Goal: Task Accomplishment & Management: Manage account settings

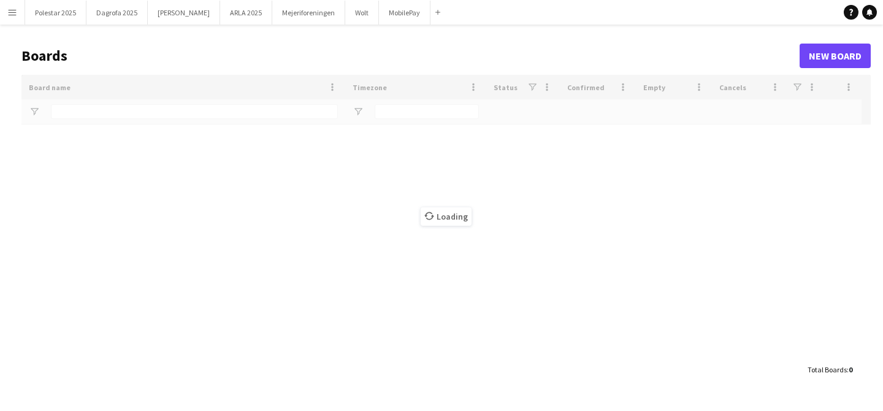
type input "***"
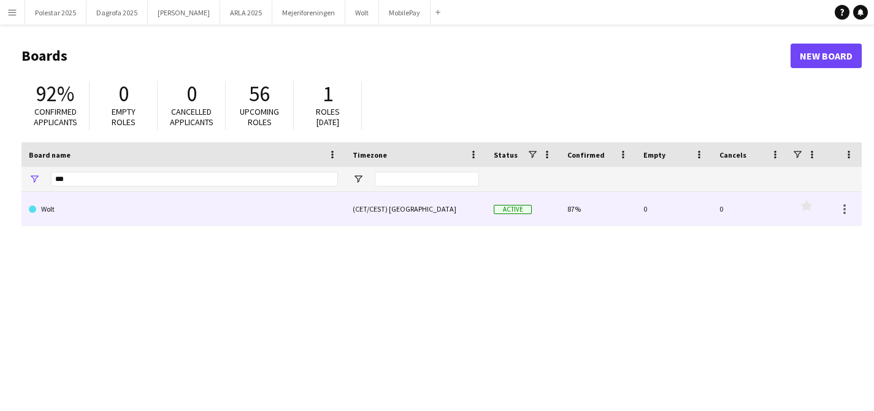
click at [155, 206] on link "Wolt" at bounding box center [183, 209] width 309 height 34
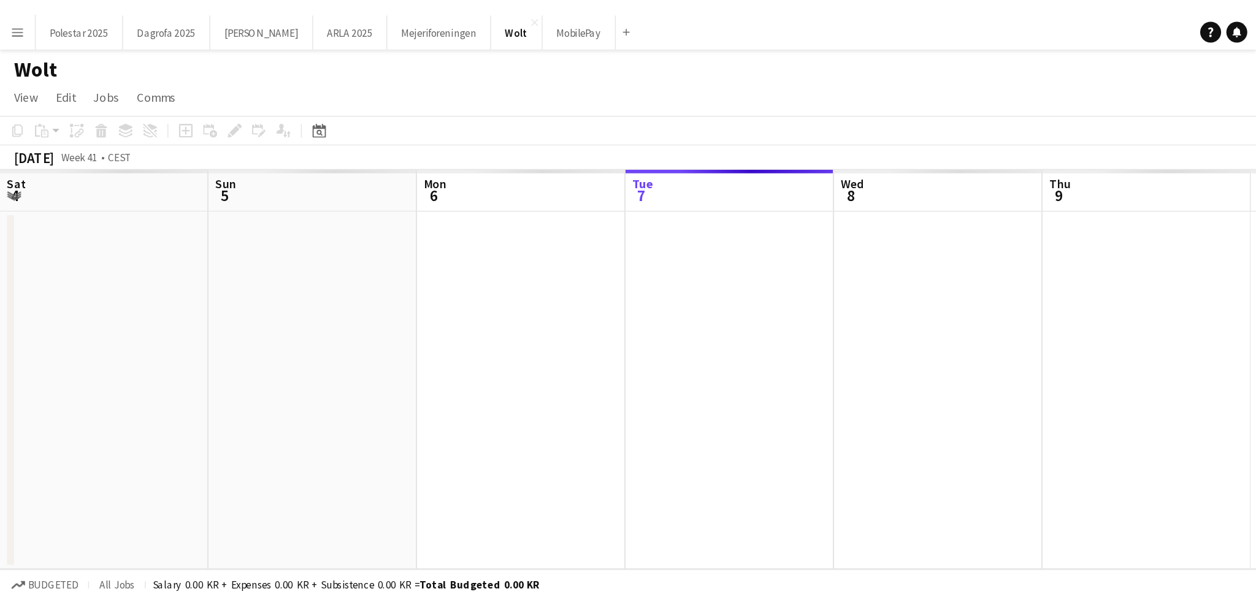
scroll to position [0, 293]
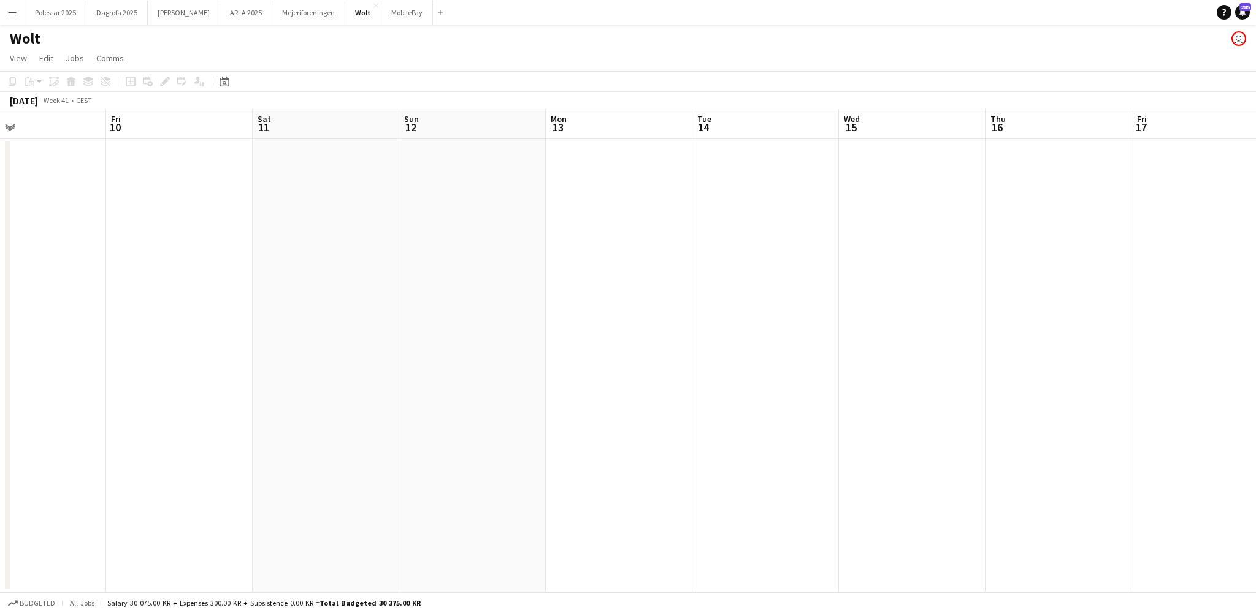
drag, startPoint x: 723, startPoint y: 274, endPoint x: 83, endPoint y: 258, distance: 640.0
click at [83, 258] on app-calendar-viewport "Mon 6 Tue 7 Wed 8 Thu 9 Fri 10 Sat 11 Sun 12 Mon 13 Tue 14 Wed 15 Thu 16 Fri 17…" at bounding box center [628, 350] width 1256 height 483
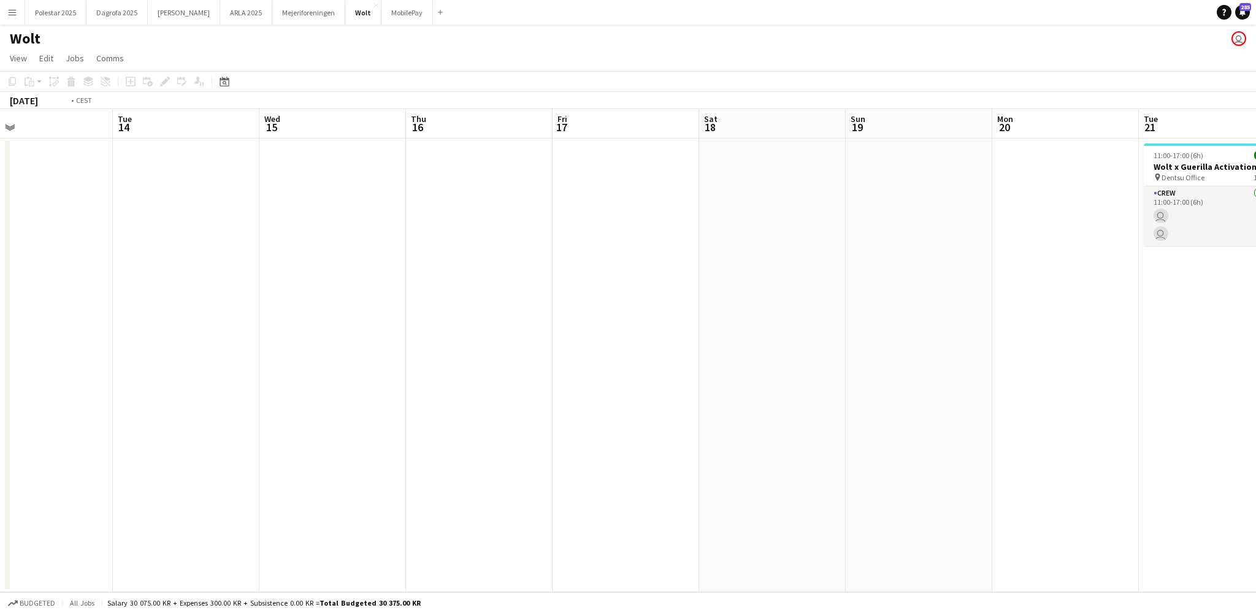
drag, startPoint x: 786, startPoint y: 313, endPoint x: 198, endPoint y: 275, distance: 589.5
click at [198, 275] on app-calendar-viewport "Fri 10 Sat 11 Sun 12 Mon 13 Tue 14 Wed 15 Thu 16 Fri 17 Sat 18 Sun 19 Mon 20 Tu…" at bounding box center [628, 350] width 1256 height 483
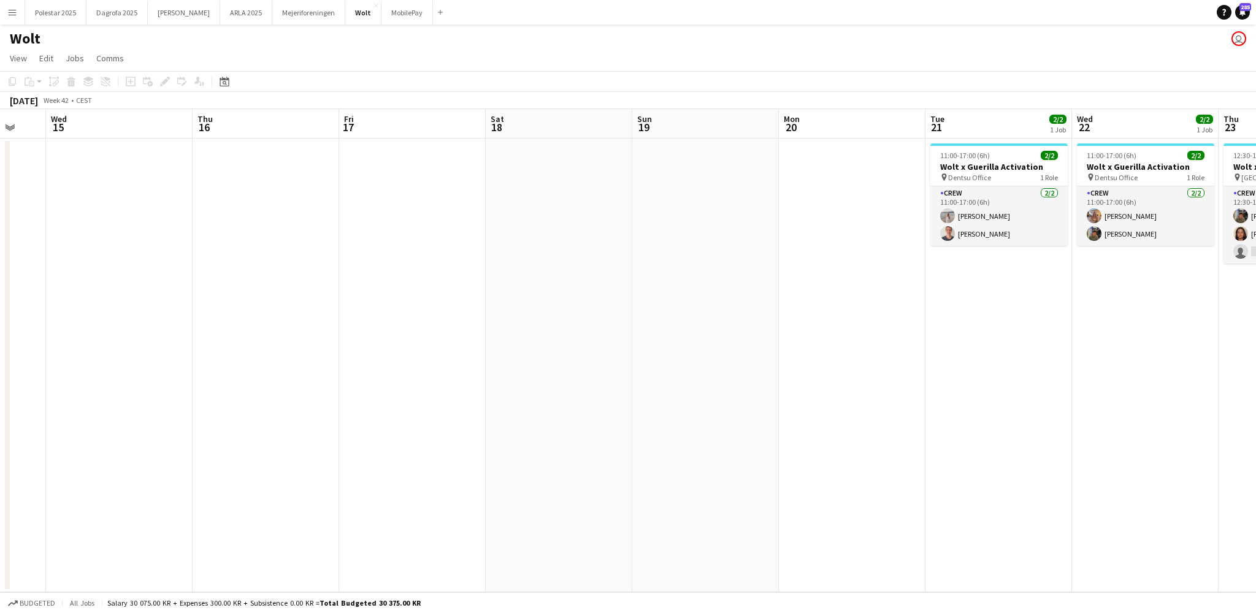
scroll to position [0, 485]
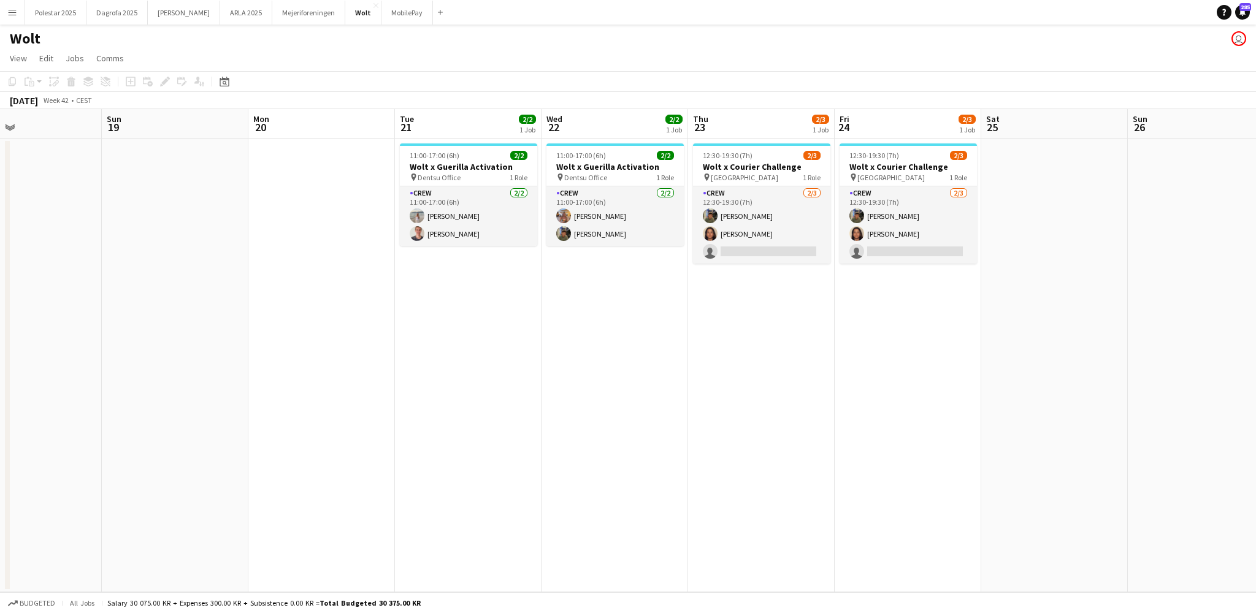
drag, startPoint x: 827, startPoint y: 330, endPoint x: 251, endPoint y: 328, distance: 576.0
click at [251, 328] on app-calendar-viewport "Wed 15 Thu 16 Fri 17 Sat 18 Sun 19 Mon 20 Tue 21 2/2 1 Job Wed 22 2/2 1 Job Thu…" at bounding box center [628, 350] width 1256 height 483
click at [783, 250] on app-card-role "Crew [DATE] 12:30-19:30 (7h) [PERSON_NAME] [PERSON_NAME] single-neutral-actions" at bounding box center [761, 224] width 137 height 77
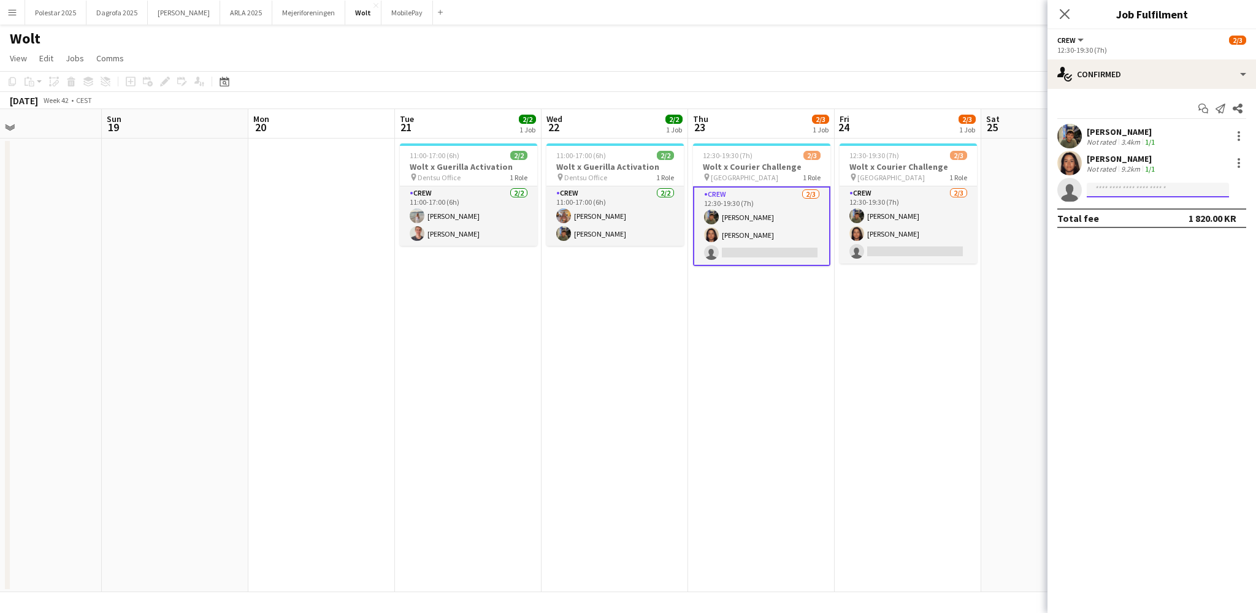
click at [883, 188] on input at bounding box center [1158, 190] width 142 height 15
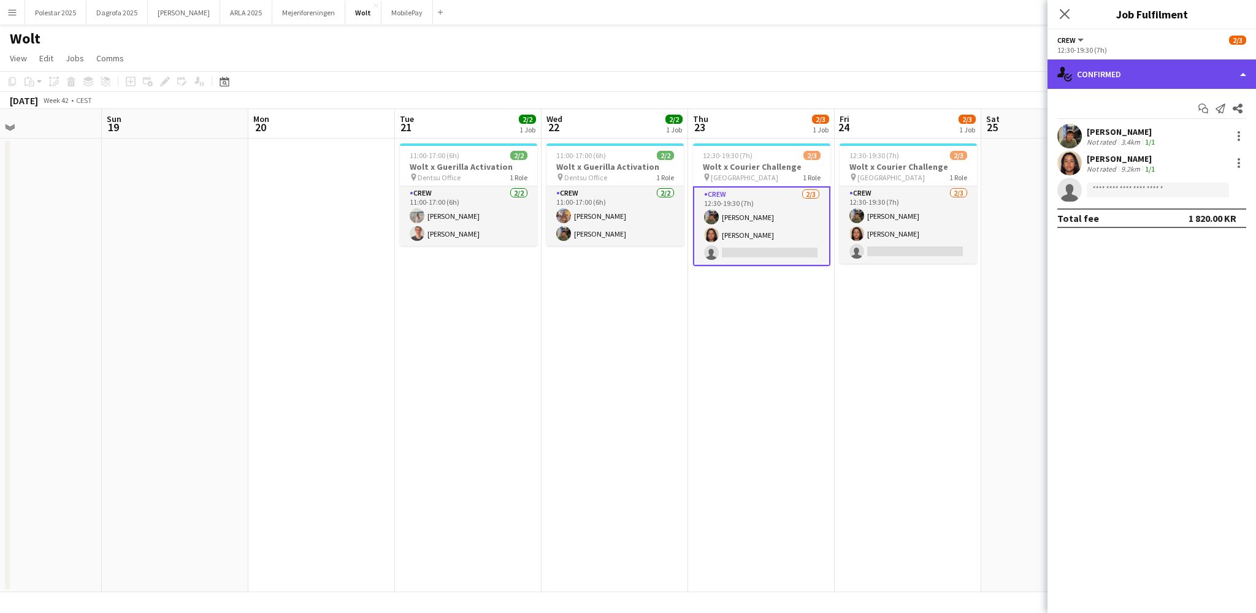
click at [883, 70] on div "single-neutral-actions-check-2 Confirmed" at bounding box center [1152, 73] width 209 height 29
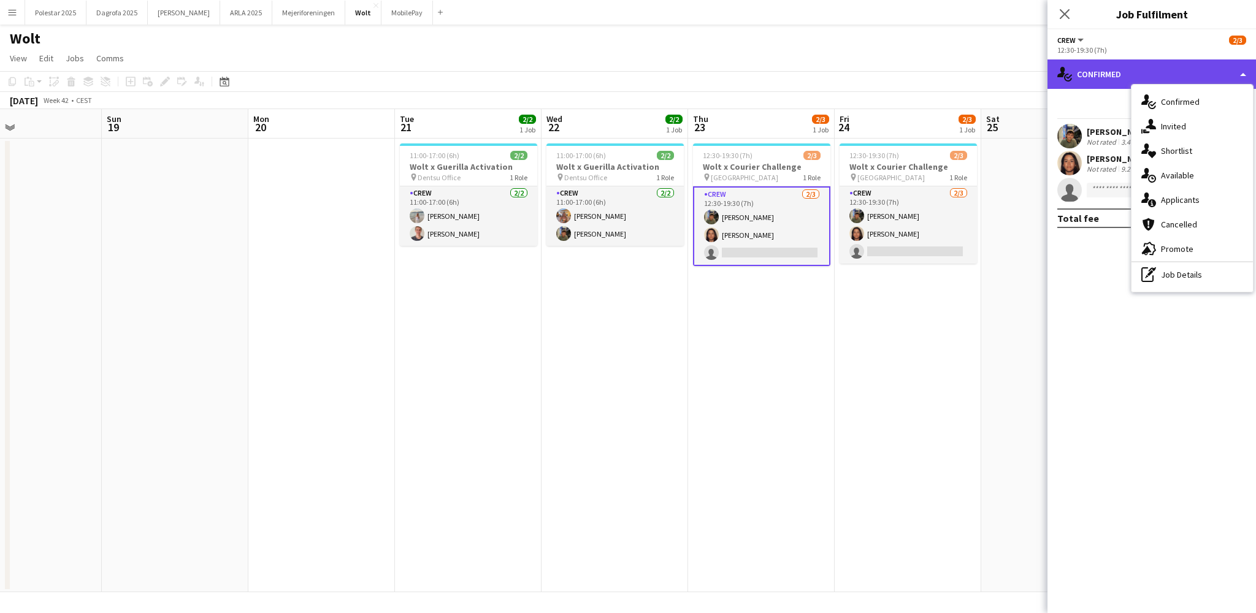
click at [883, 75] on icon "single-neutral-actions-check-2" at bounding box center [1064, 74] width 15 height 15
click at [819, 62] on app-page-menu "View Day view expanded Day view collapsed Month view Date picker Jump to [DATE]…" at bounding box center [628, 59] width 1256 height 23
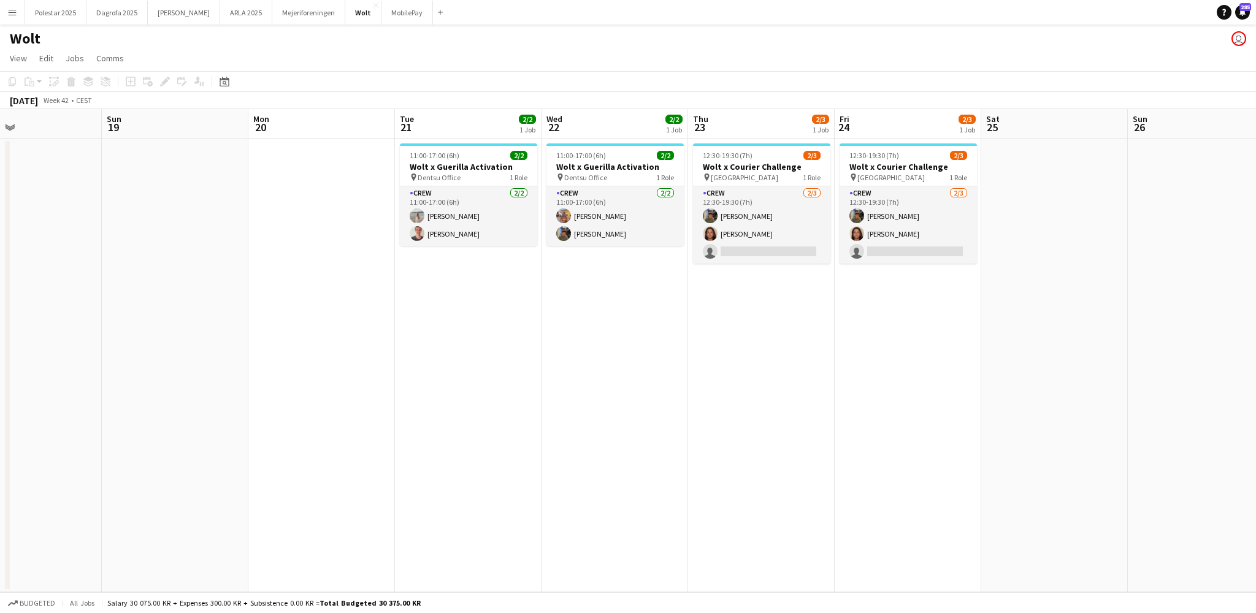
click at [723, 410] on app-date-cell "12:30-19:30 (7h) 2/3 Wolt x Courier Challenge pin Københavns Hovedbanegård 1 Ro…" at bounding box center [761, 366] width 147 height 454
